Goal: Transaction & Acquisition: Book appointment/travel/reservation

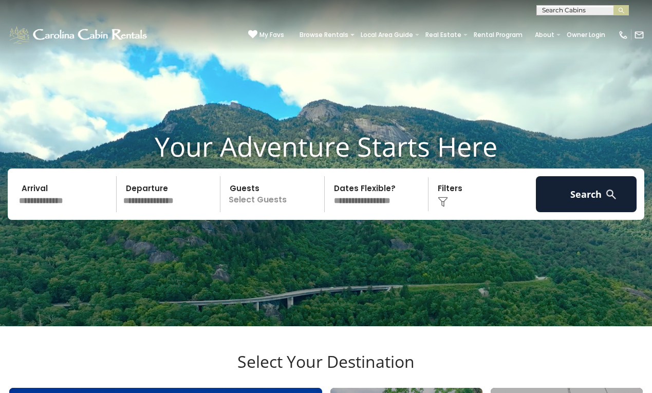
click at [591, 11] on input "text" at bounding box center [582, 12] width 90 height 10
type input "****"
click at [575, 36] on li "Deer wood Retreat" at bounding box center [582, 35] width 91 height 9
click at [617, 13] on img "submit" at bounding box center [621, 11] width 8 height 8
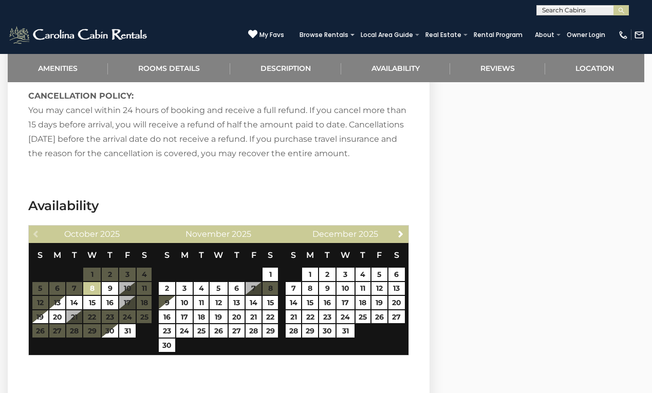
scroll to position [1463, 0]
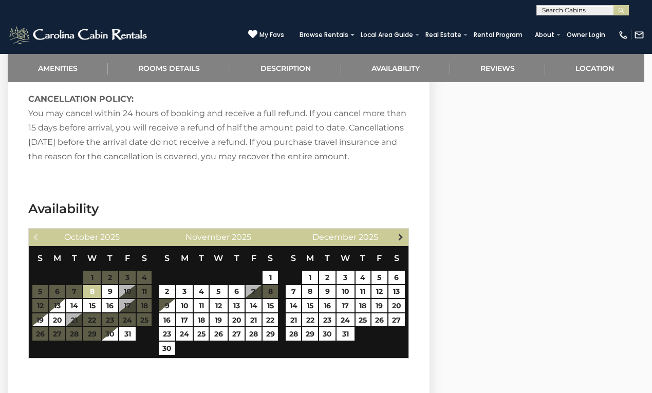
click at [400, 233] on span "Next" at bounding box center [401, 237] width 8 height 8
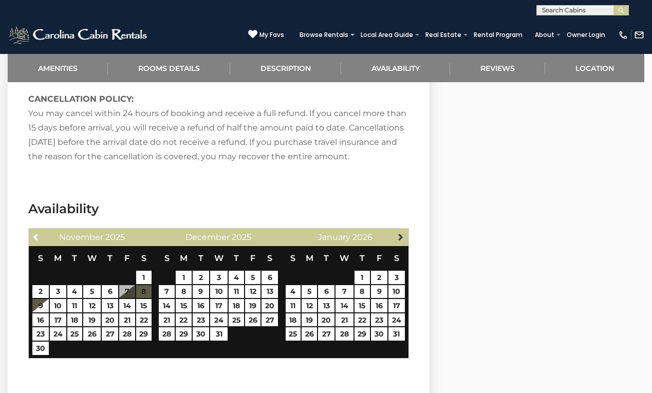
click at [401, 233] on span "Next" at bounding box center [401, 237] width 8 height 8
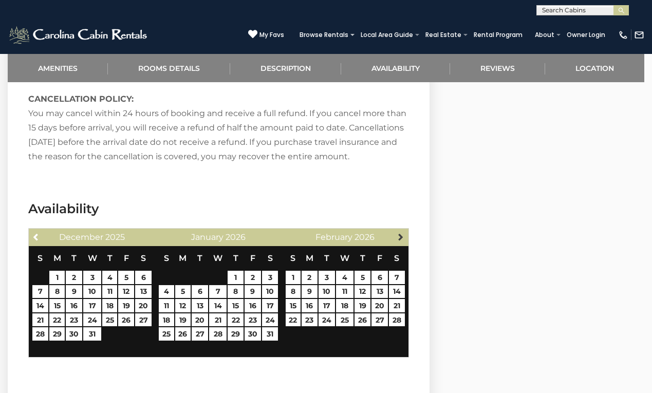
click at [401, 233] on span "Next" at bounding box center [401, 237] width 8 height 8
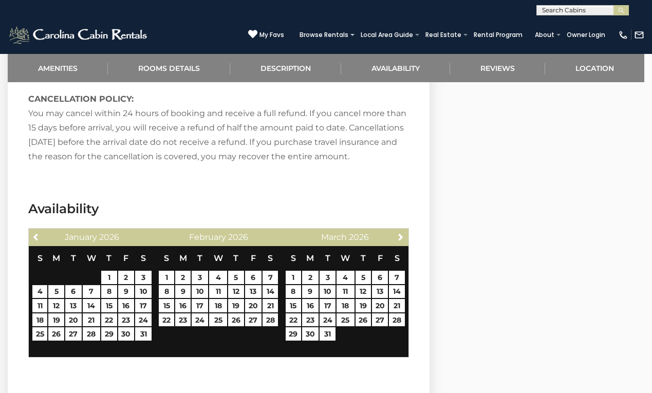
click at [401, 233] on span "Next" at bounding box center [401, 237] width 8 height 8
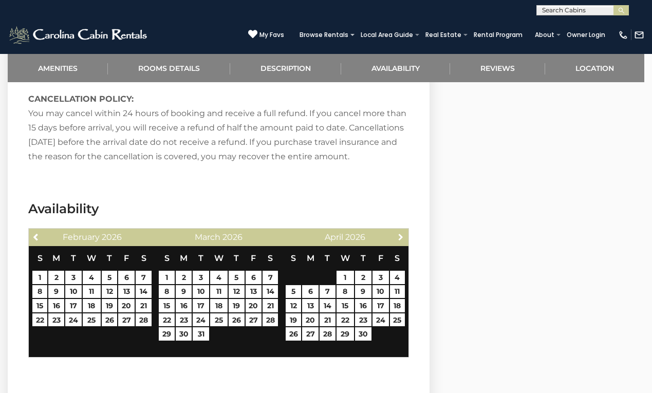
click at [401, 233] on span "Next" at bounding box center [401, 237] width 8 height 8
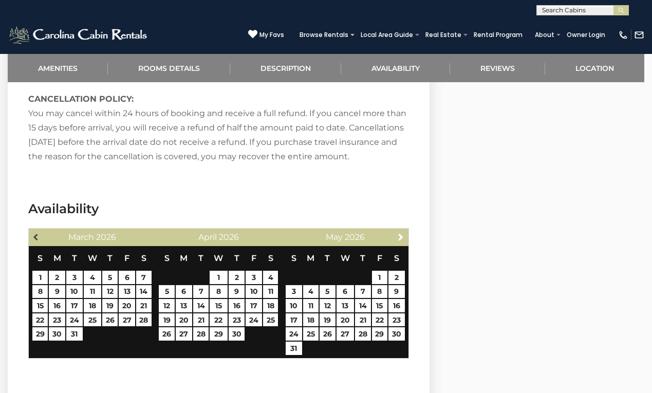
click at [36, 233] on span "Previous" at bounding box center [36, 237] width 8 height 8
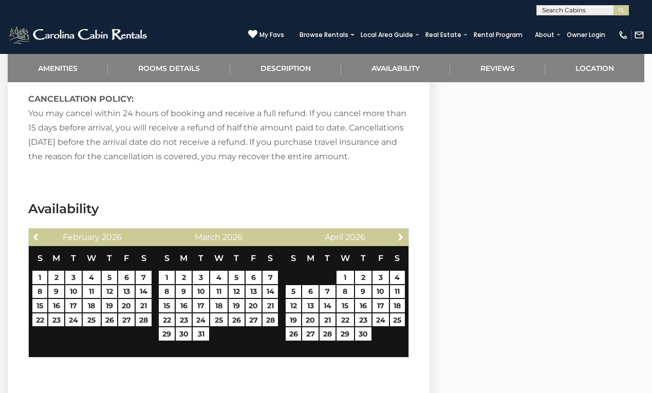
click at [36, 233] on span "Previous" at bounding box center [36, 237] width 8 height 8
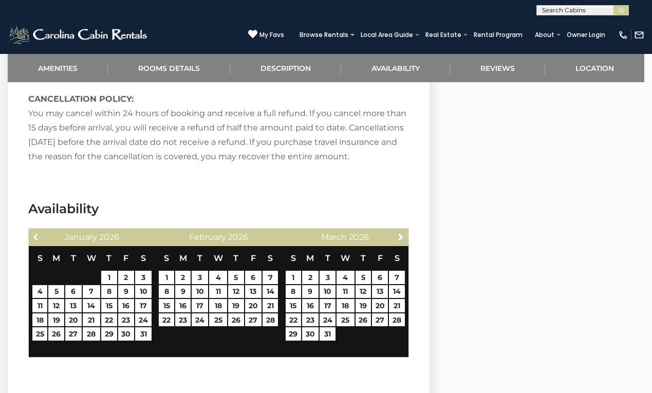
click at [36, 233] on span "Previous" at bounding box center [36, 237] width 8 height 8
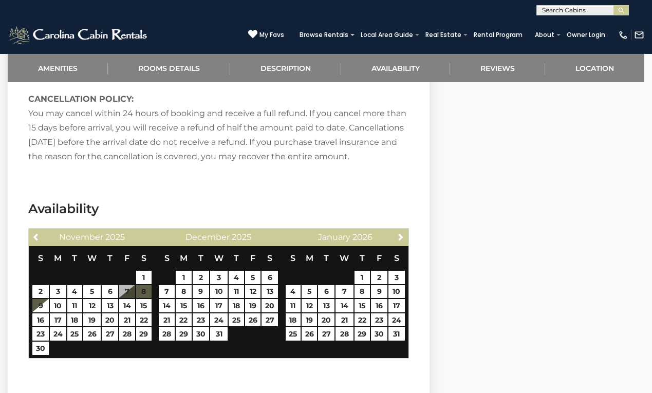
click at [36, 233] on span "Previous" at bounding box center [36, 237] width 8 height 8
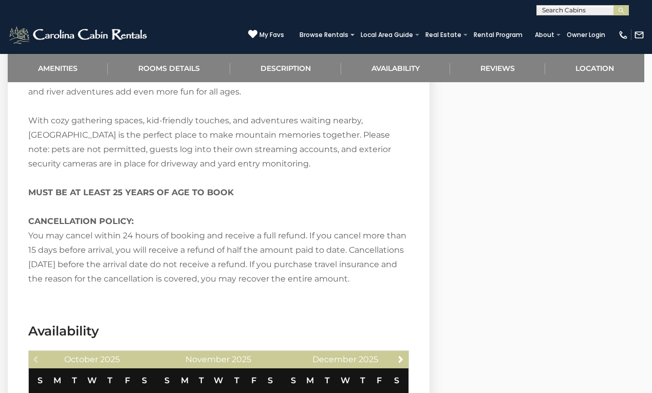
scroll to position [1223, 0]
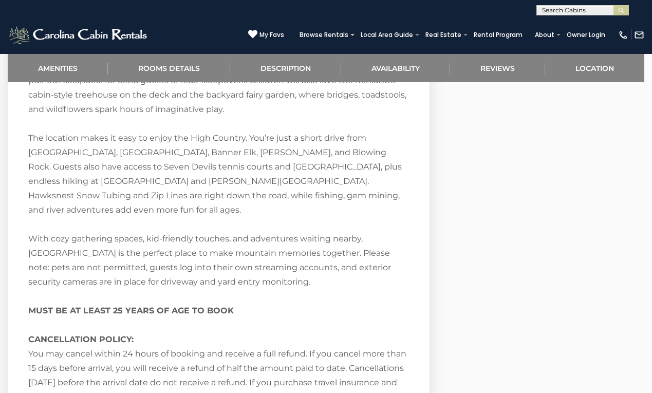
click at [0, 0] on section "BROWSE BY LOCATION Appalachian Ski Mountain Asheville Cabin Rentals Banner Elk …" at bounding box center [0, 0] width 0 height 0
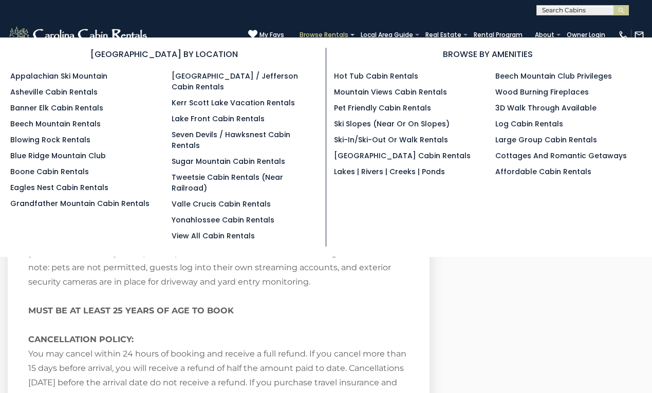
click at [327, 34] on link "Browse Rentals" at bounding box center [323, 35] width 59 height 14
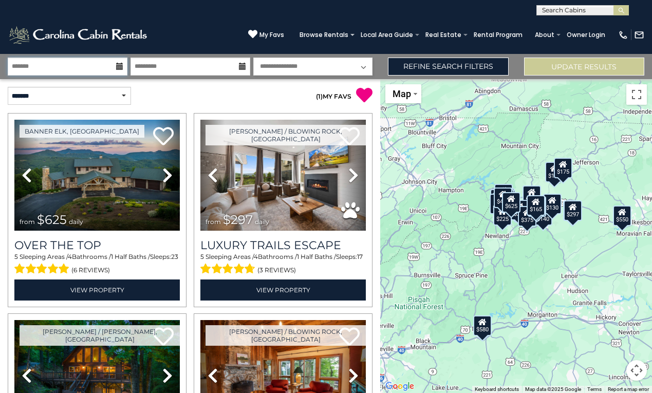
click at [90, 61] on input "text" at bounding box center [68, 67] width 120 height 18
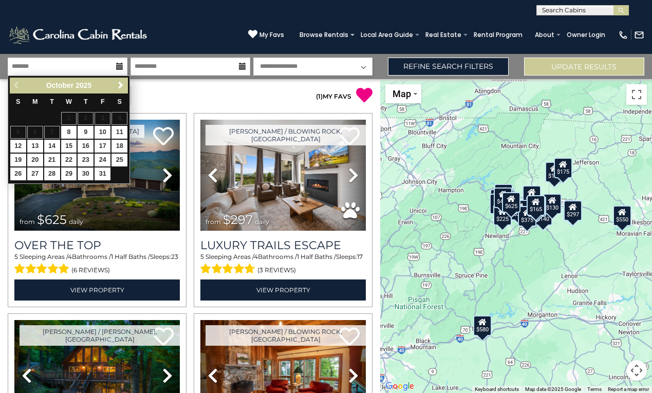
click at [87, 170] on link "30" at bounding box center [86, 173] width 16 height 13
type input "********"
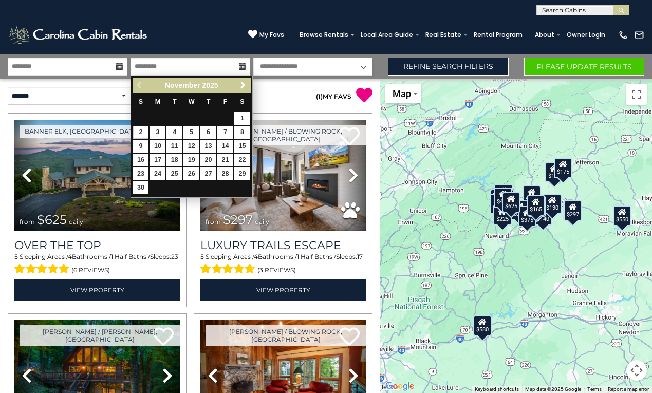
click at [140, 133] on link "2" at bounding box center [141, 132] width 16 height 13
type input "*******"
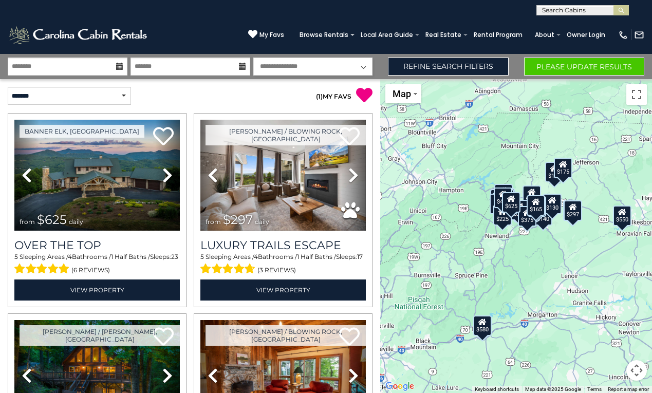
select select "*"
click at [466, 67] on link "Refine Search Filters" at bounding box center [448, 67] width 120 height 18
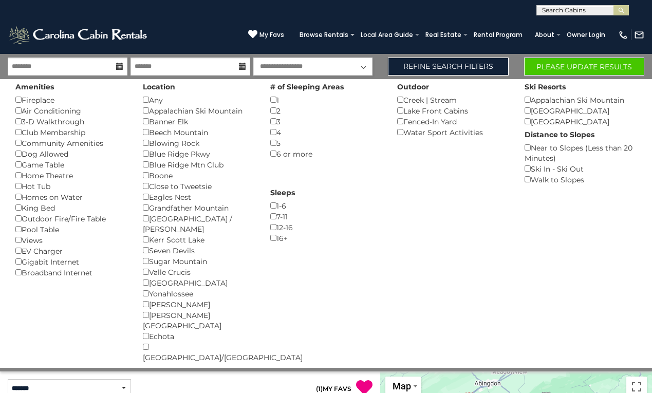
click at [589, 70] on button "Please Update Results" at bounding box center [584, 67] width 120 height 18
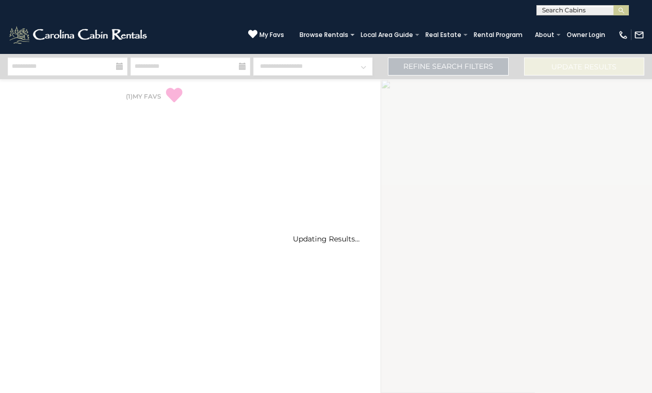
select select "*"
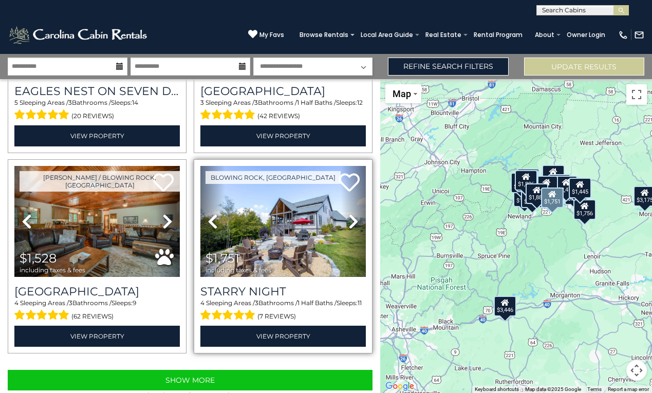
scroll to position [2758, 0]
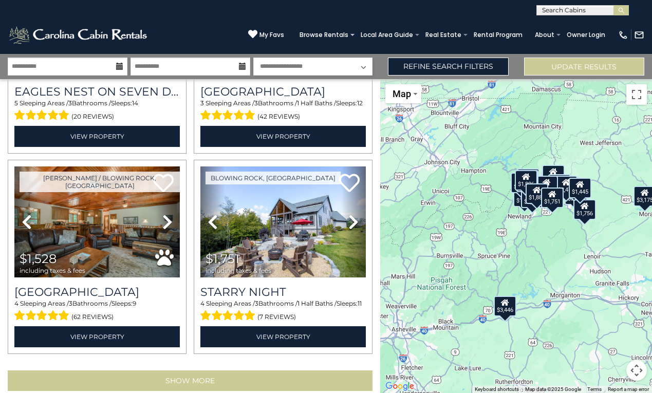
click at [250, 370] on button "Show More" at bounding box center [190, 380] width 365 height 21
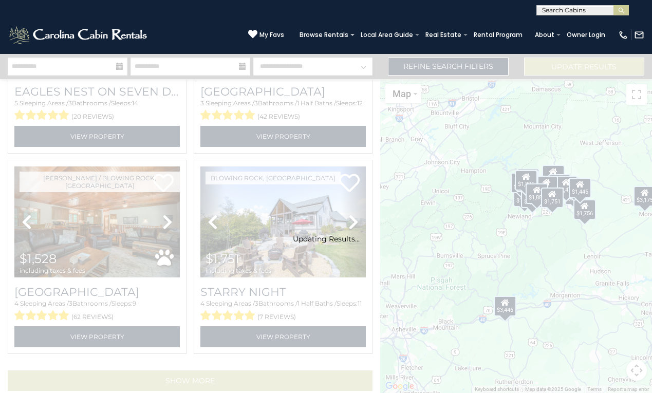
scroll to position [2743, 0]
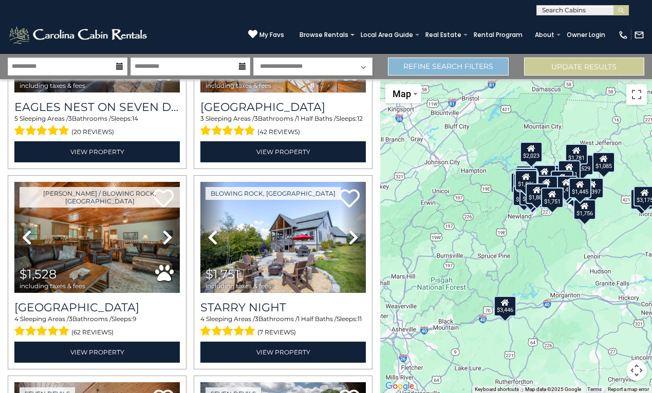
click at [465, 74] on link "Refine Search Filters" at bounding box center [448, 67] width 120 height 18
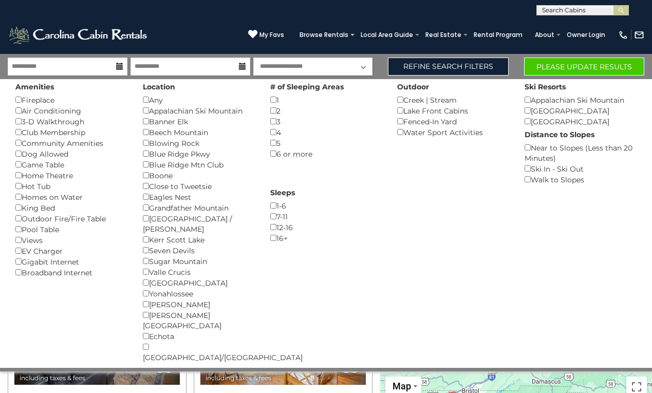
click at [575, 62] on button "Please Update Results" at bounding box center [584, 67] width 120 height 18
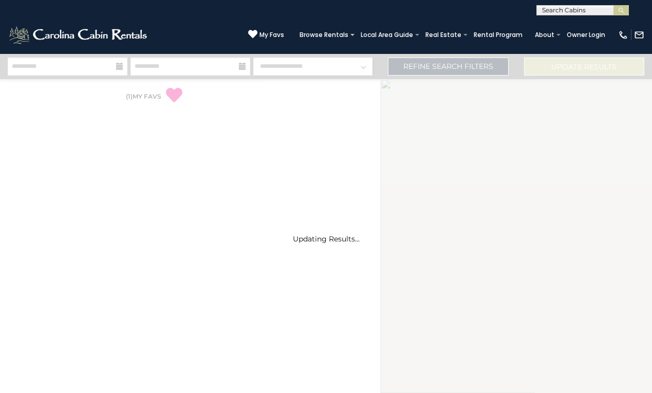
select select "*"
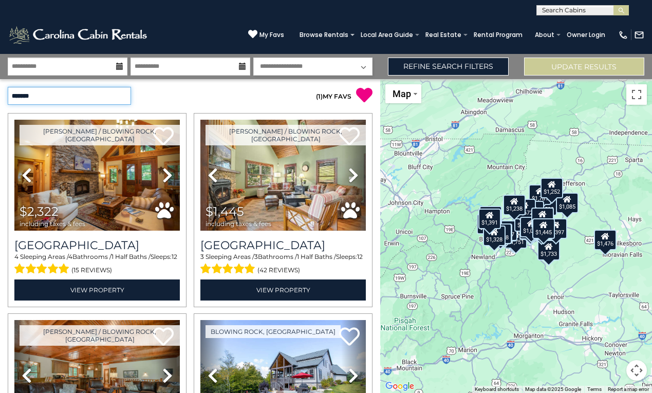
select select "*********"
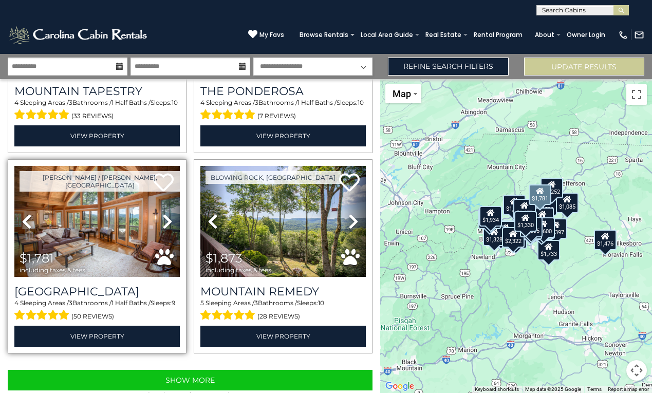
scroll to position [2758, 0]
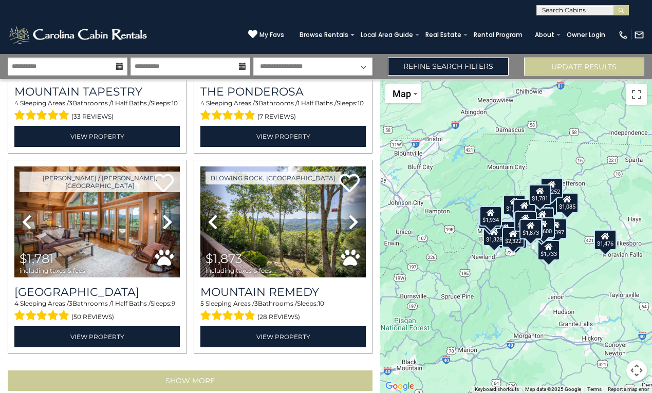
click at [199, 370] on button "Show More" at bounding box center [190, 380] width 365 height 21
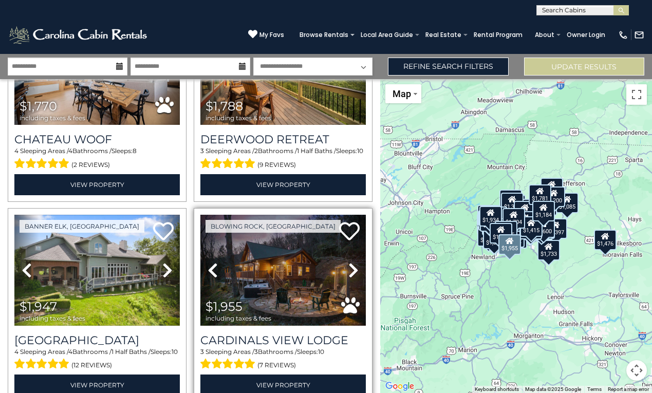
scroll to position [5738, 0]
